Goal: Task Accomplishment & Management: Use online tool/utility

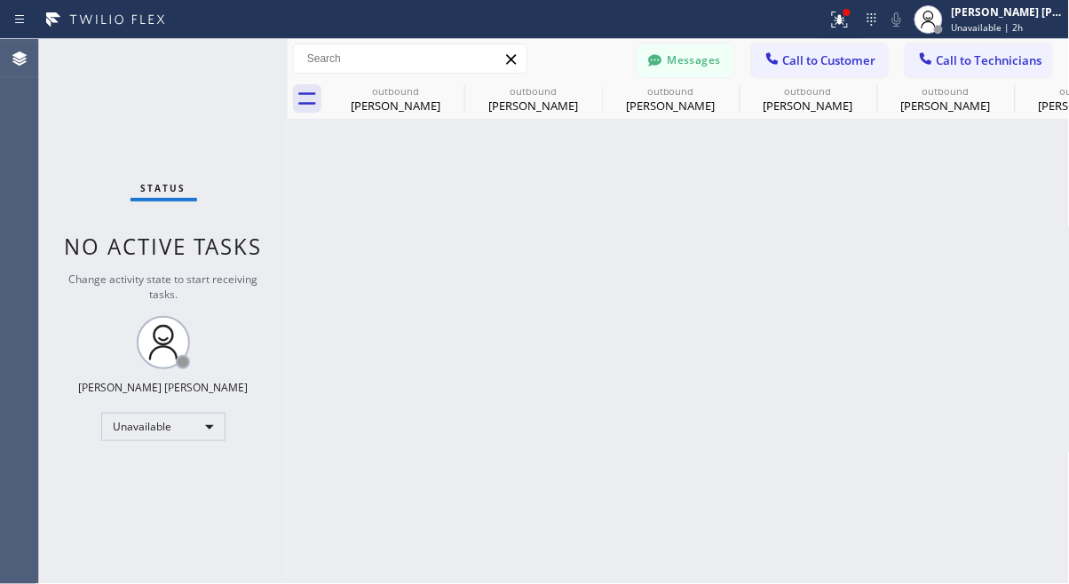
scroll to position [1198, 0]
click at [194, 426] on div "Unavailable" at bounding box center [163, 427] width 124 height 28
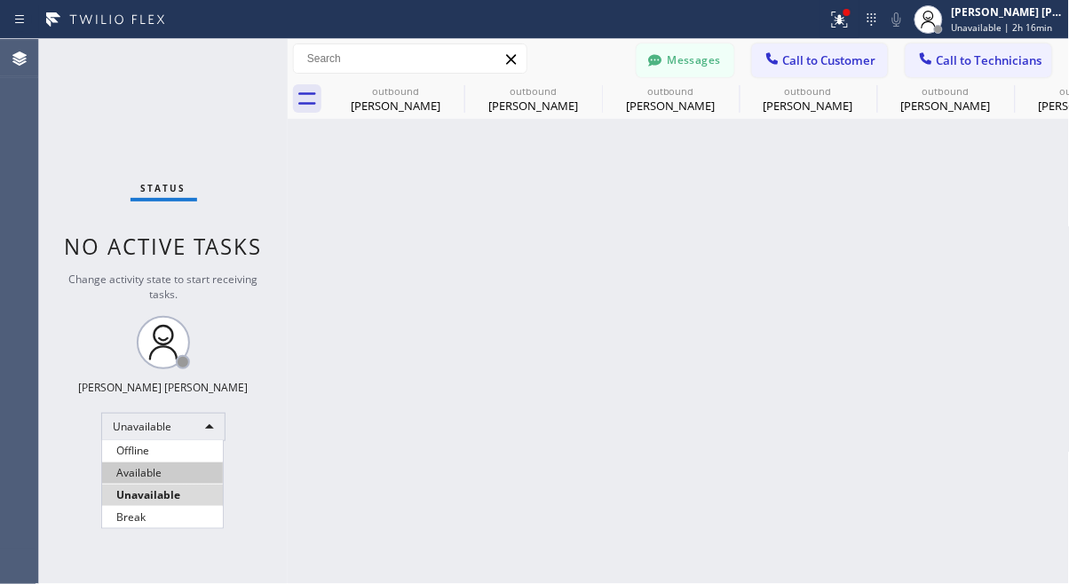
click at [169, 474] on li "Available" at bounding box center [162, 473] width 121 height 21
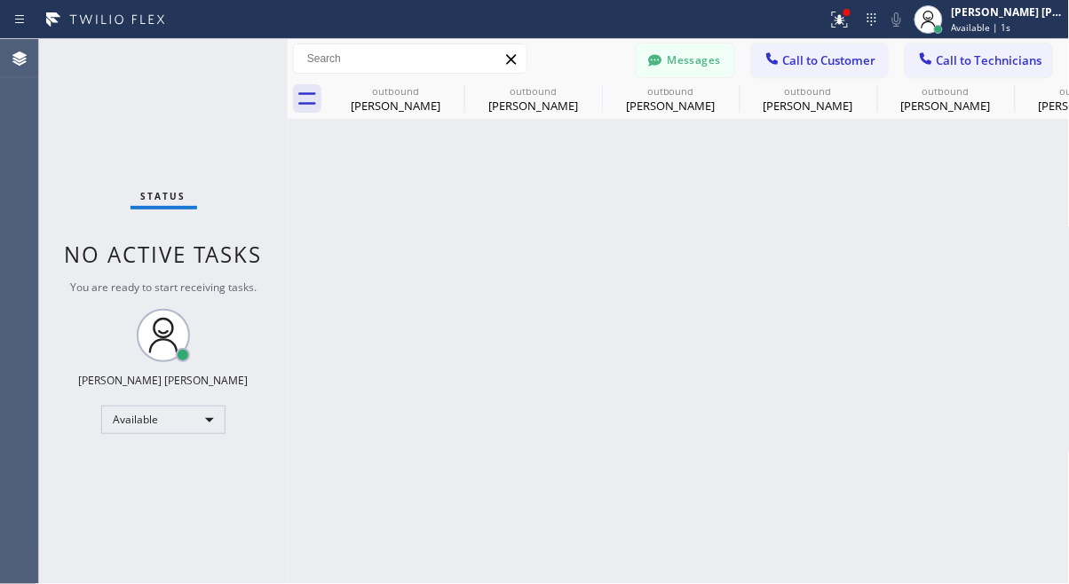
click at [617, 274] on div "Back to Dashboard Change Sender ID Customers Technicians [PHONE_NUMBER] SEARCH …" at bounding box center [679, 311] width 782 height 545
click at [685, 68] on button "Messages" at bounding box center [686, 61] width 98 height 34
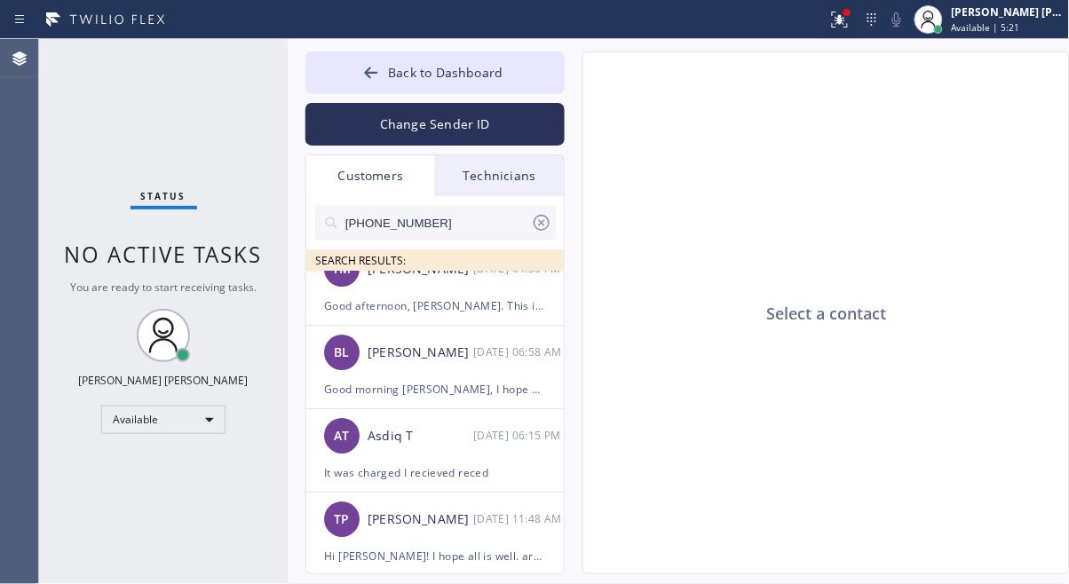
click at [534, 218] on icon at bounding box center [541, 222] width 21 height 21
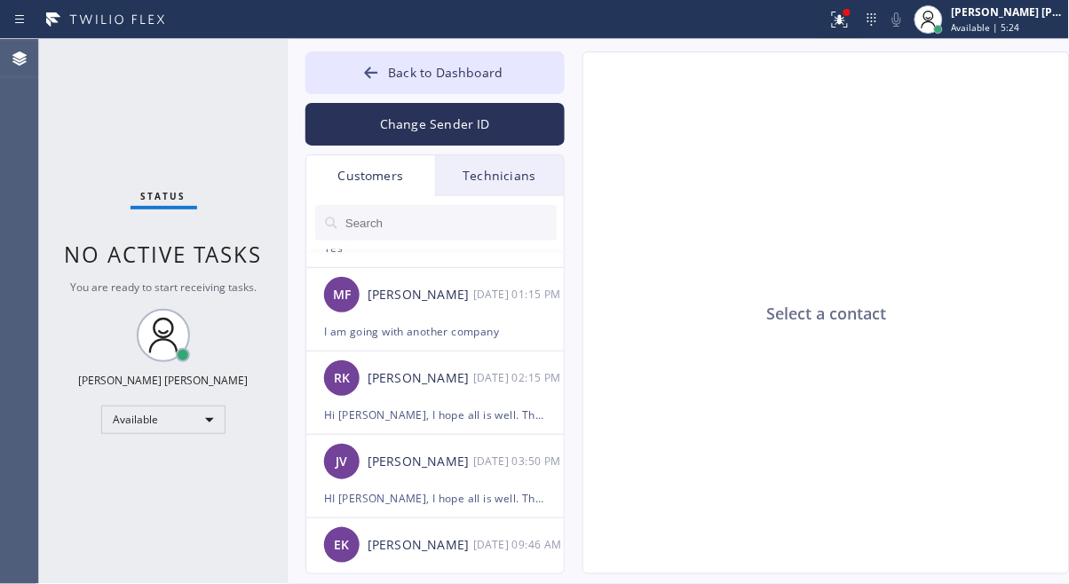
scroll to position [2762, 0]
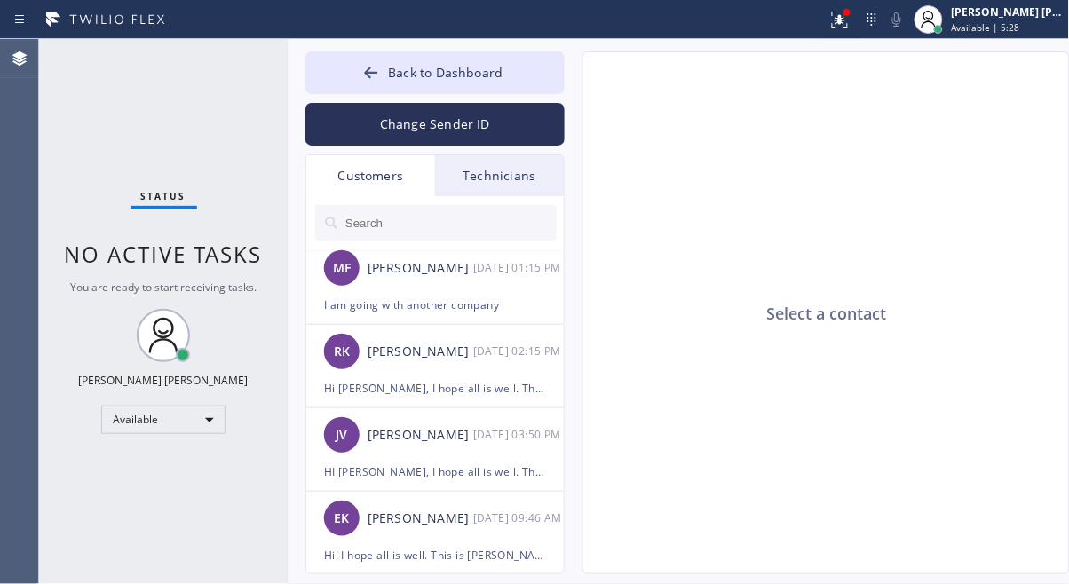
click at [203, 138] on div "Status No active tasks You are ready to start receiving tasks. [PERSON_NAME] [P…" at bounding box center [163, 311] width 249 height 545
click at [365, 220] on input "text" at bounding box center [450, 223] width 213 height 36
click at [150, 116] on div "Status No active tasks You are ready to start receiving tasks. [PERSON_NAME] [P…" at bounding box center [163, 311] width 249 height 545
click at [451, 226] on input "text" at bounding box center [450, 223] width 213 height 36
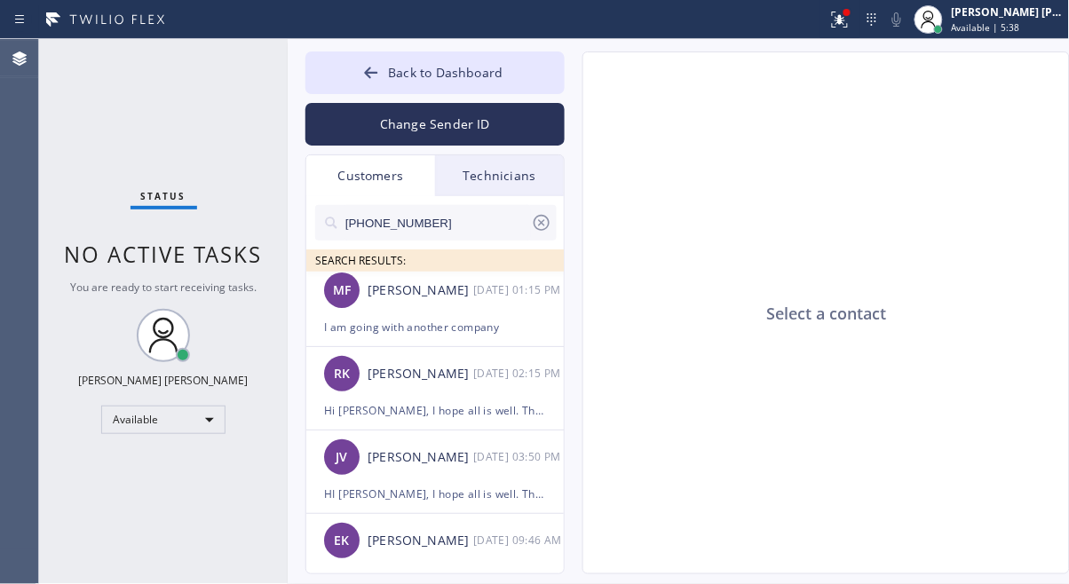
scroll to position [0, 0]
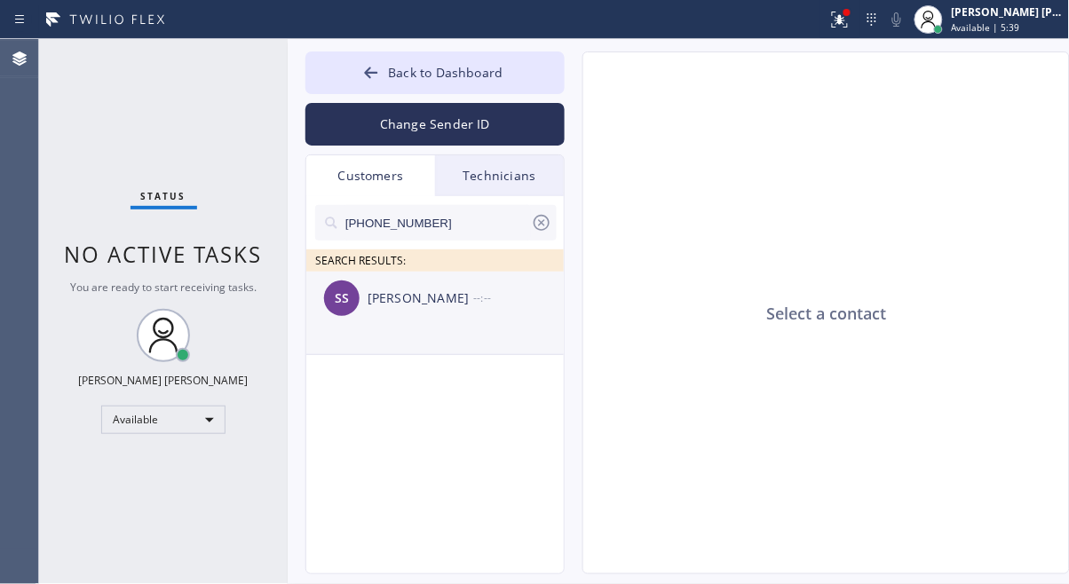
click at [462, 304] on div "[PERSON_NAME]" at bounding box center [421, 299] width 106 height 20
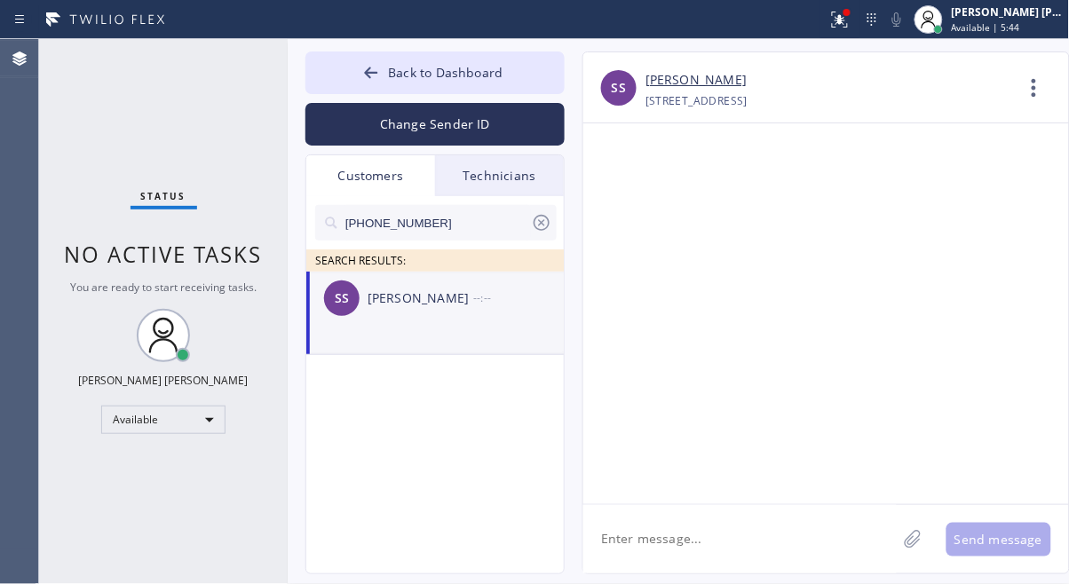
drag, startPoint x: 166, startPoint y: 101, endPoint x: 167, endPoint y: 18, distance: 83.5
click at [167, 99] on div "Status No active tasks You are ready to start receiving tasks. [PERSON_NAME] [P…" at bounding box center [163, 311] width 249 height 545
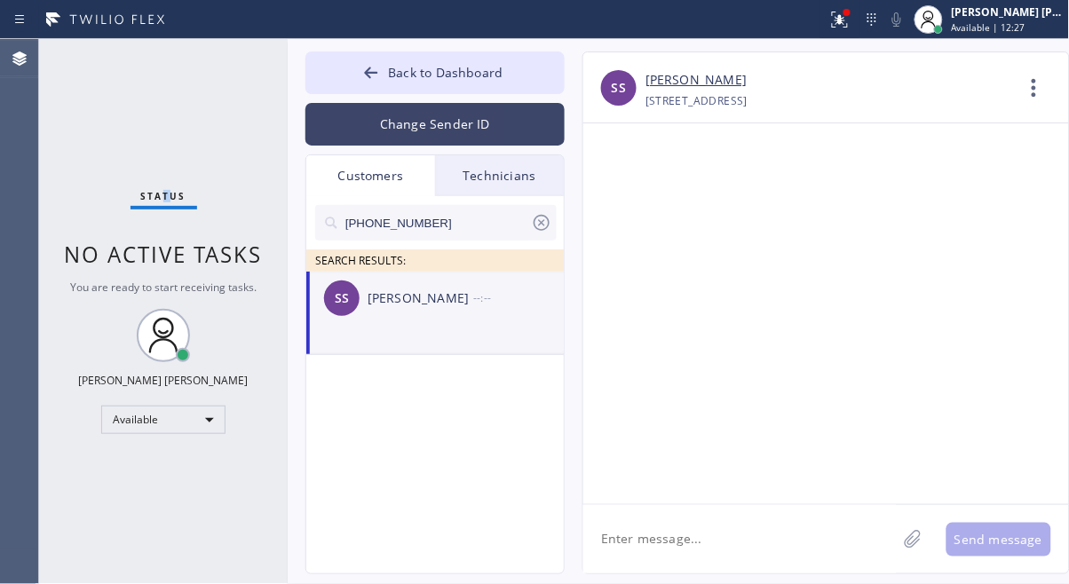
click at [393, 134] on button "Change Sender ID" at bounding box center [434, 124] width 259 height 43
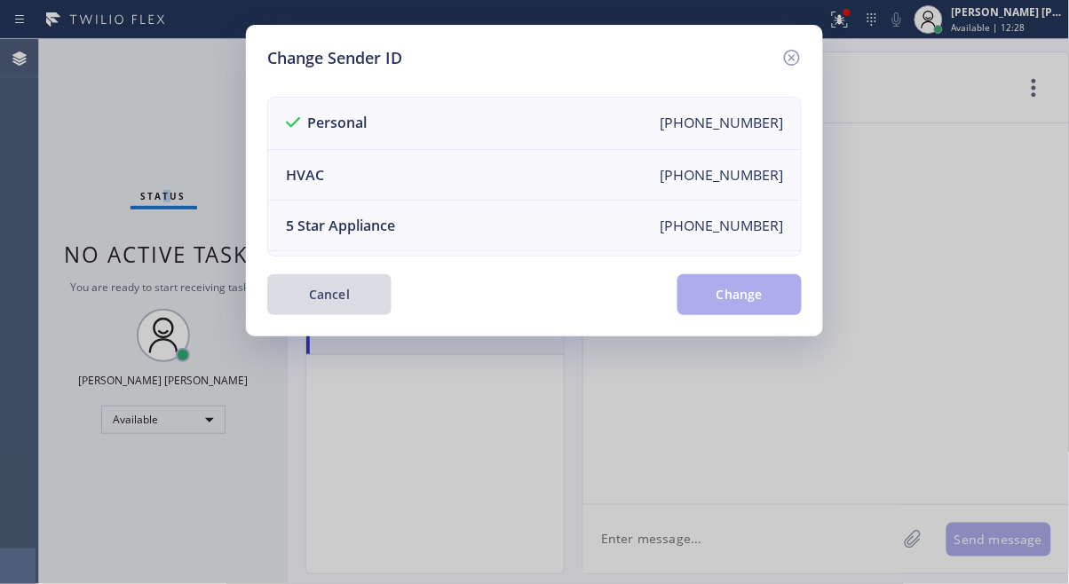
click at [339, 292] on button "Cancel" at bounding box center [329, 294] width 124 height 41
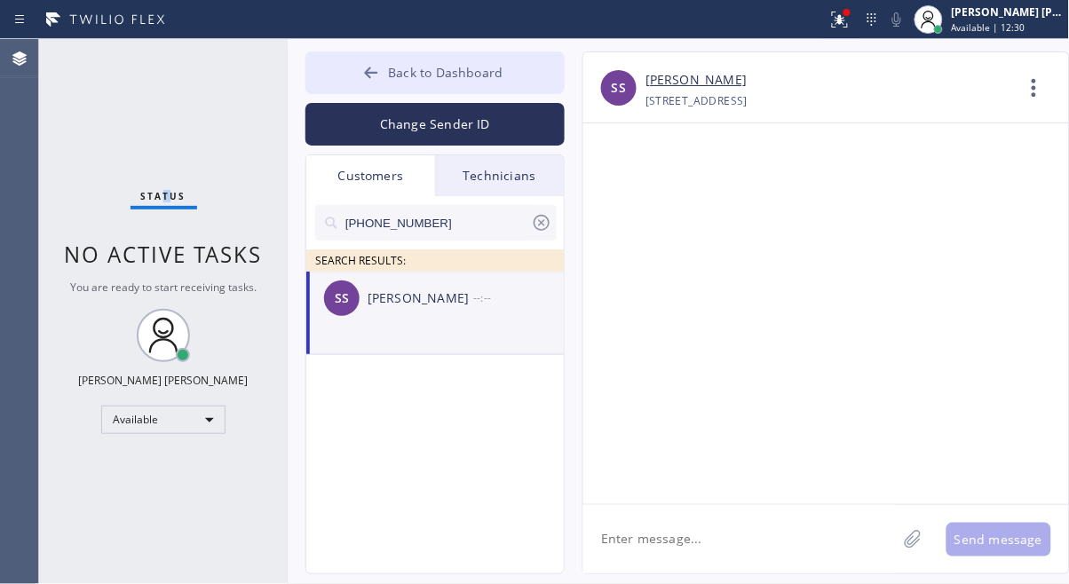
click at [401, 70] on span "Back to Dashboard" at bounding box center [445, 72] width 115 height 17
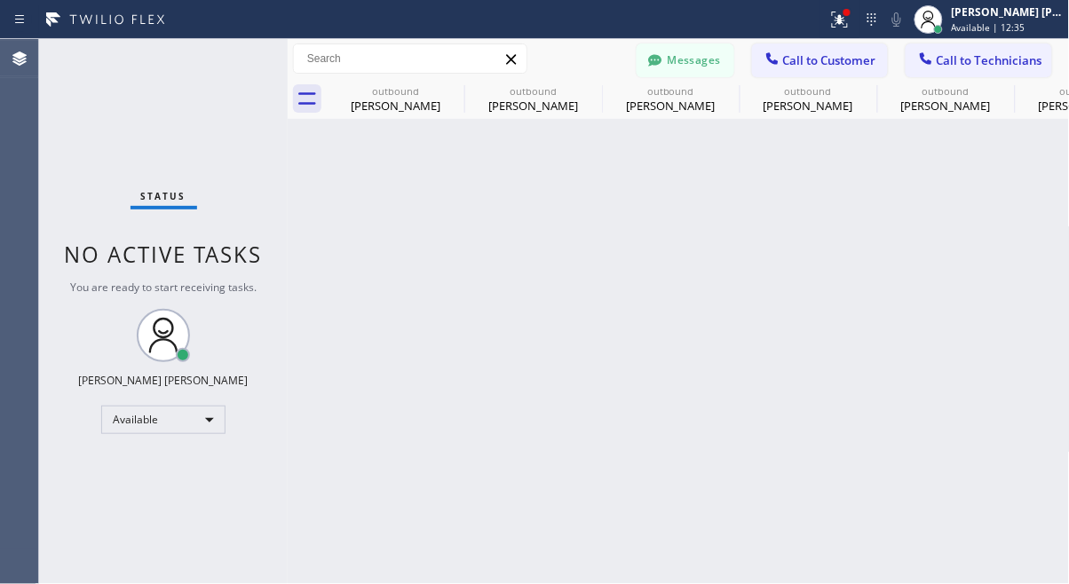
click at [515, 421] on div "Back to Dashboard Change Sender ID Customers Technicians [PHONE_NUMBER] SEARCH …" at bounding box center [679, 311] width 782 height 545
drag, startPoint x: 472, startPoint y: 480, endPoint x: 276, endPoint y: 165, distance: 371.3
click at [472, 475] on div "Back to Dashboard Change Sender ID Customers Technicians [PHONE_NUMBER] SEARCH …" at bounding box center [679, 311] width 782 height 545
